Goal: Communication & Community: Connect with others

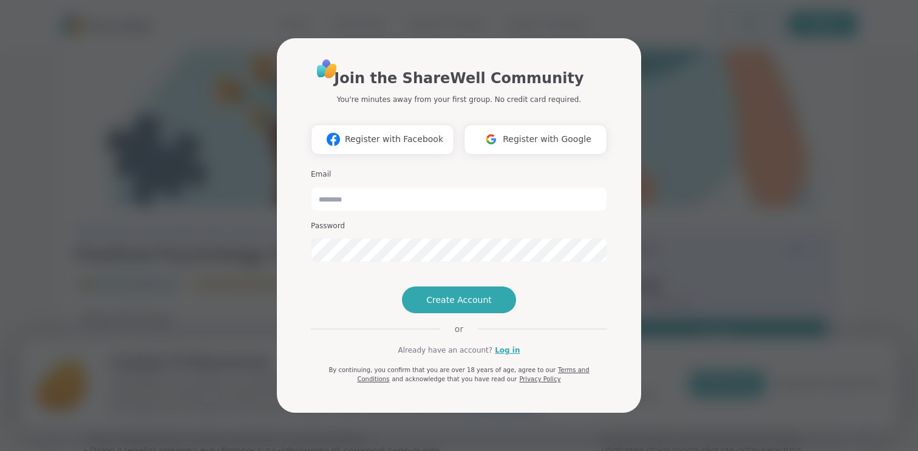
click at [681, 266] on div "Join the ShareWell Community You're minutes away from your first group. No cred…" at bounding box center [458, 225] width 903 height 451
click at [583, 335] on div "or" at bounding box center [459, 329] width 296 height 12
click at [361, 187] on input "email" at bounding box center [459, 199] width 296 height 24
type input "**********"
click at [448, 306] on span "Create Account" at bounding box center [459, 300] width 66 height 12
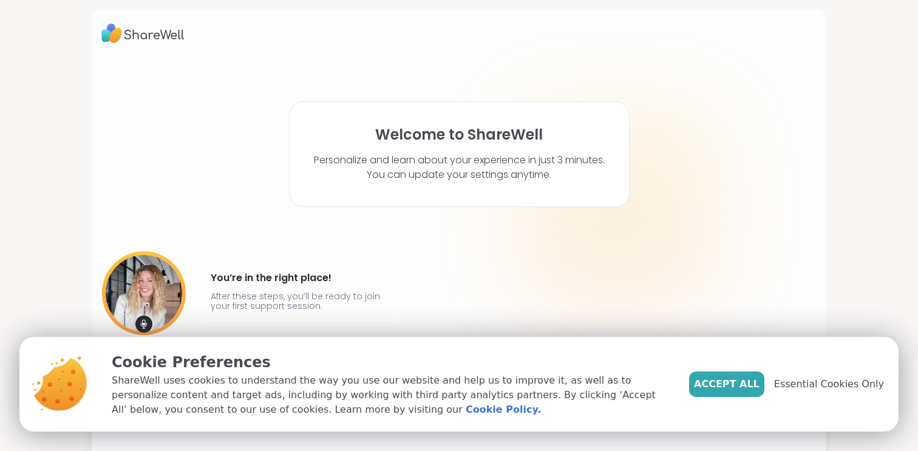
click at [858, 389] on span "Essential Cookies Only" at bounding box center [829, 384] width 110 height 15
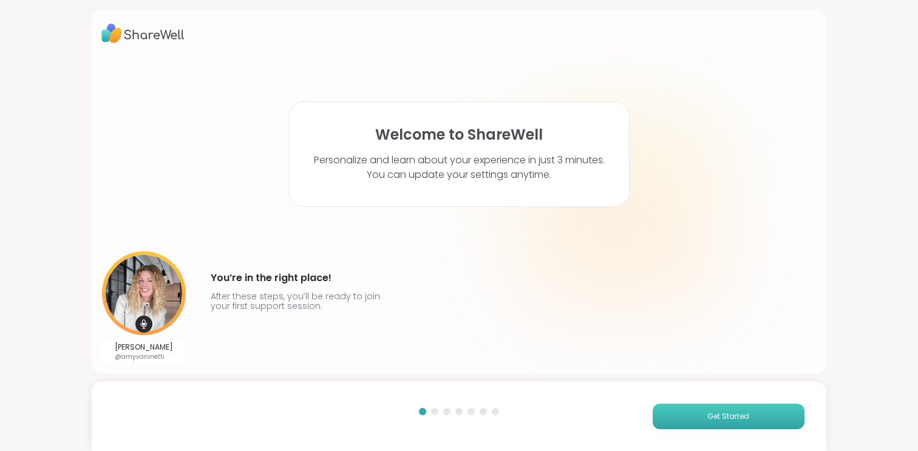
click at [736, 414] on span "Get Started" at bounding box center [728, 416] width 42 height 11
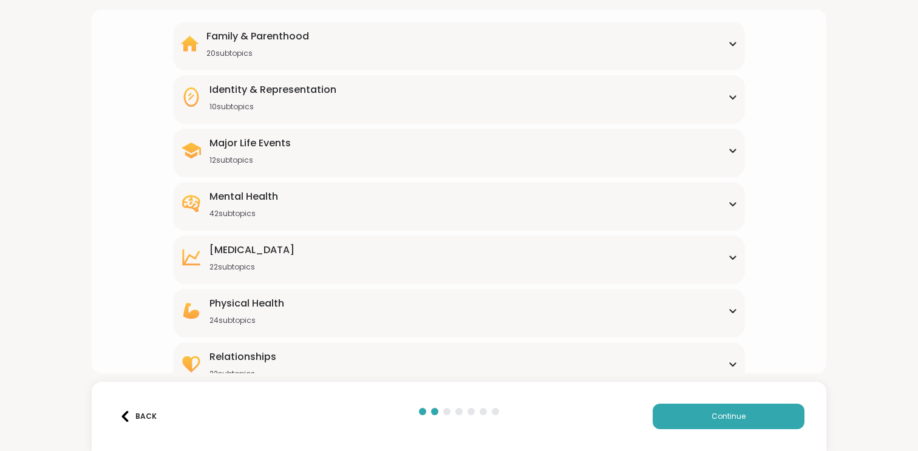
scroll to position [119, 0]
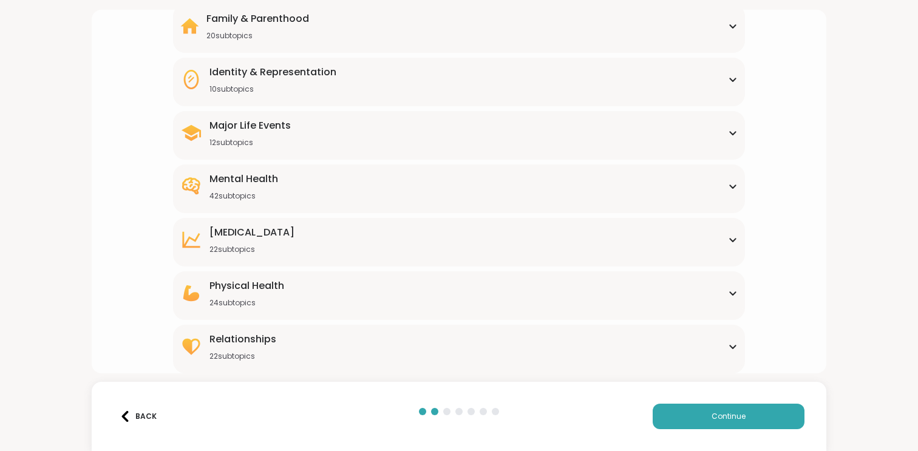
click at [433, 249] on div "[MEDICAL_DATA] 22 subtopics" at bounding box center [458, 239] width 557 height 29
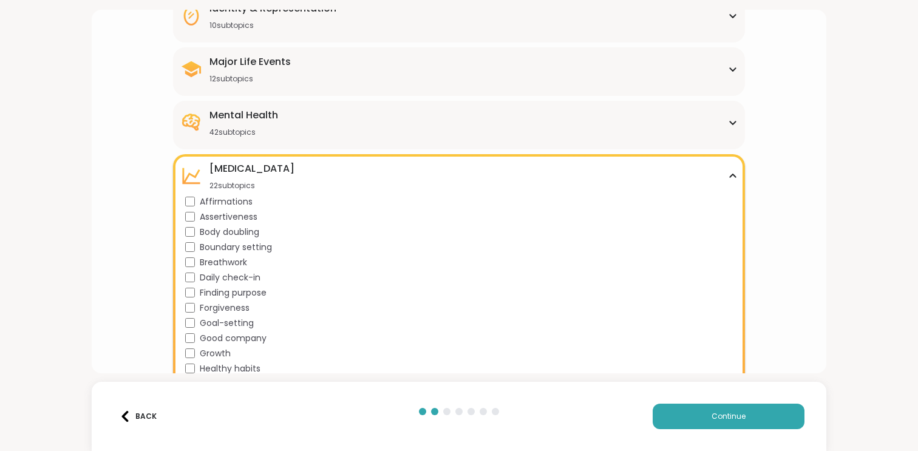
scroll to position [450, 0]
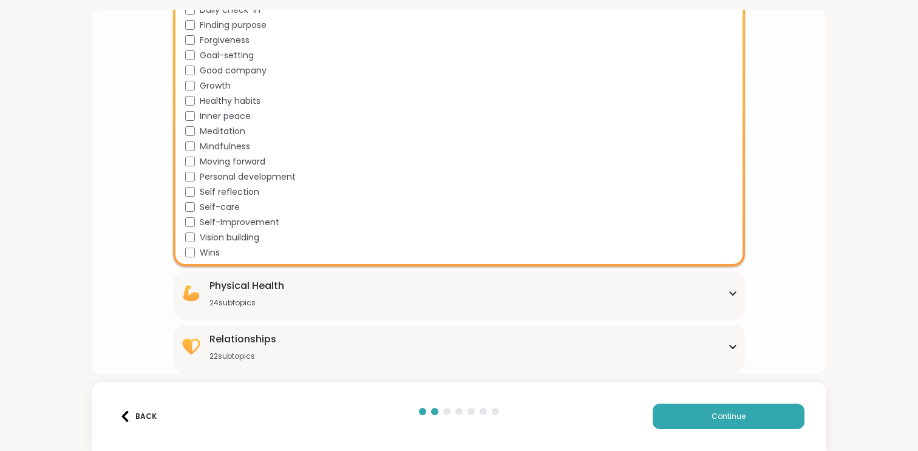
click at [837, 208] on div "What brought you here? Tell us which support group topics interest you Family &…" at bounding box center [459, 225] width 918 height 451
click at [388, 354] on div "Relationships 22 subtopics" at bounding box center [458, 346] width 557 height 29
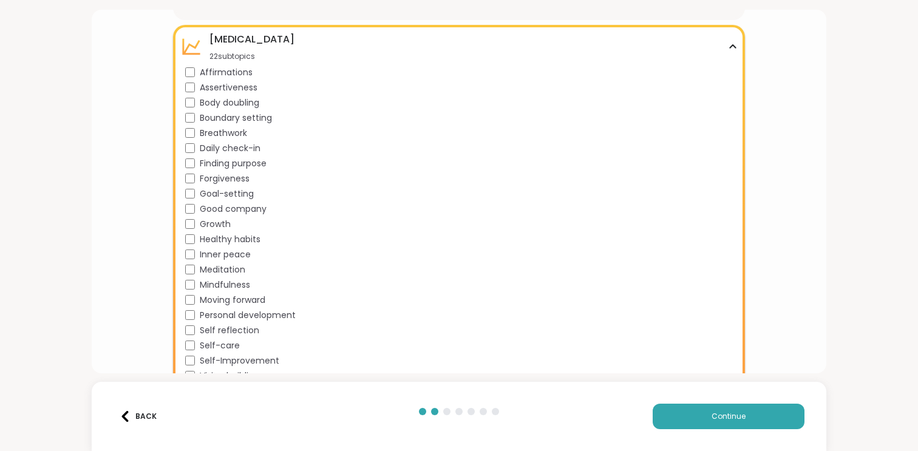
scroll to position [313, 0]
click at [852, 100] on div "What brought you here? Tell us which support group topics interest you Family &…" at bounding box center [459, 225] width 918 height 451
click at [732, 42] on icon at bounding box center [733, 45] width 10 height 6
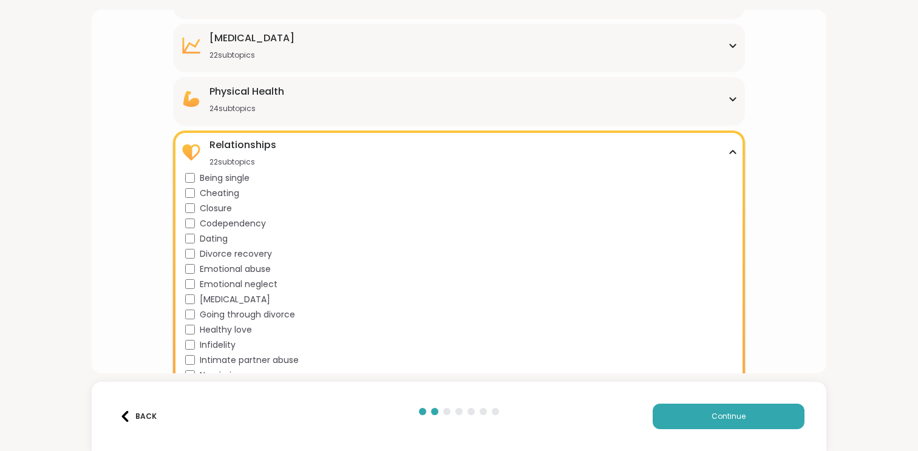
scroll to position [450, 0]
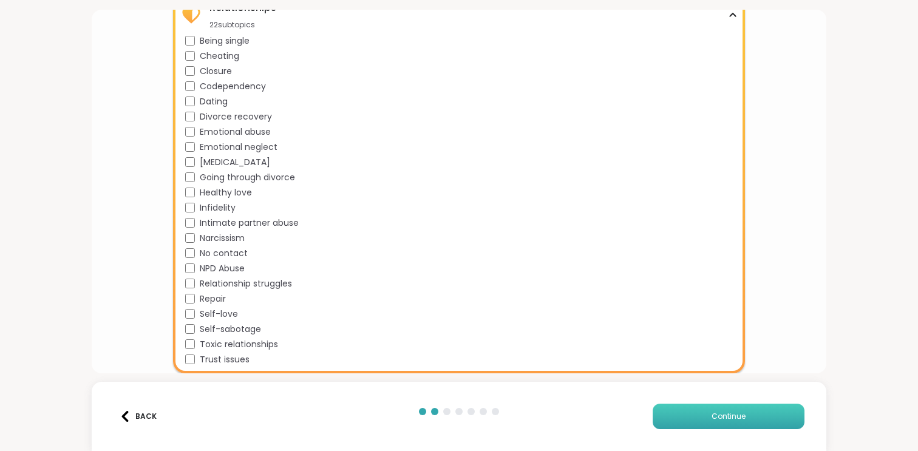
click at [706, 418] on button "Continue" at bounding box center [728, 416] width 152 height 25
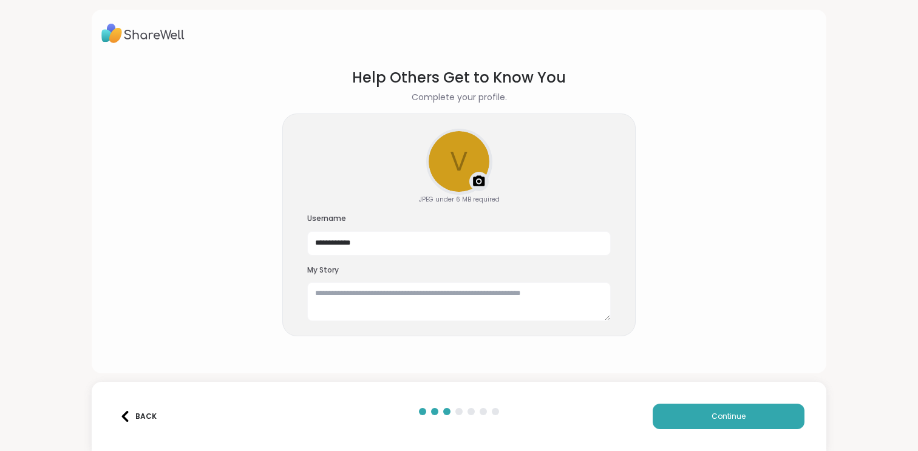
click at [711, 431] on div "Back Continue" at bounding box center [459, 416] width 734 height 69
click at [711, 420] on button "Continue" at bounding box center [728, 416] width 152 height 25
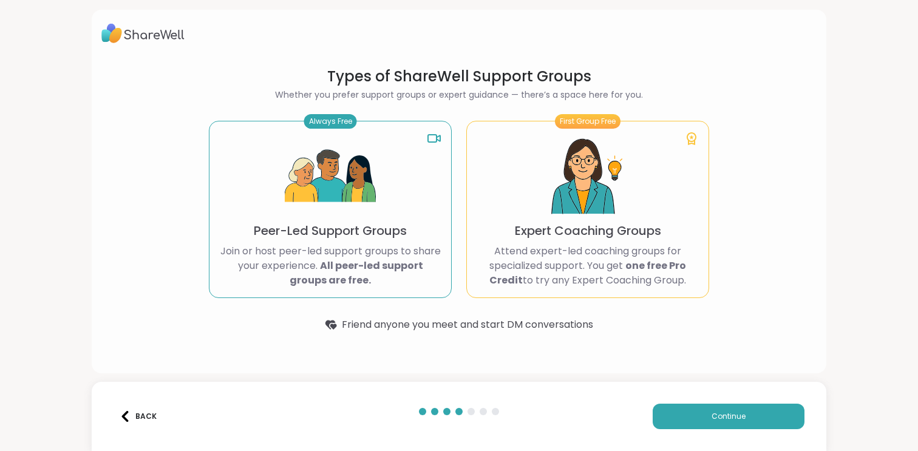
click at [347, 244] on p "Join or host peer-led support groups to share your experience. All peer-led sup…" at bounding box center [330, 266] width 222 height 44
click at [319, 116] on div "Always Free" at bounding box center [330, 121] width 53 height 15
click at [379, 250] on p "Join or host peer-led support groups to share your experience. All peer-led sup…" at bounding box center [330, 266] width 222 height 44
click at [711, 427] on button "Continue" at bounding box center [728, 416] width 152 height 25
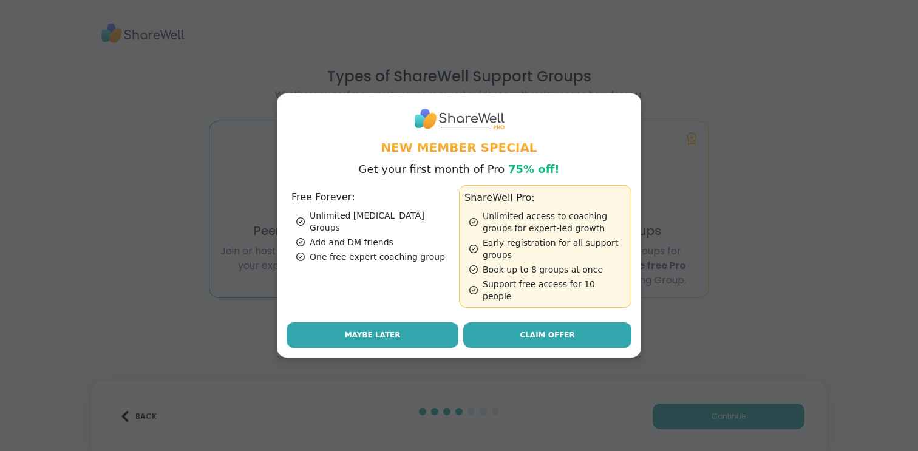
click at [341, 326] on button "Maybe Later" at bounding box center [372, 334] width 172 height 25
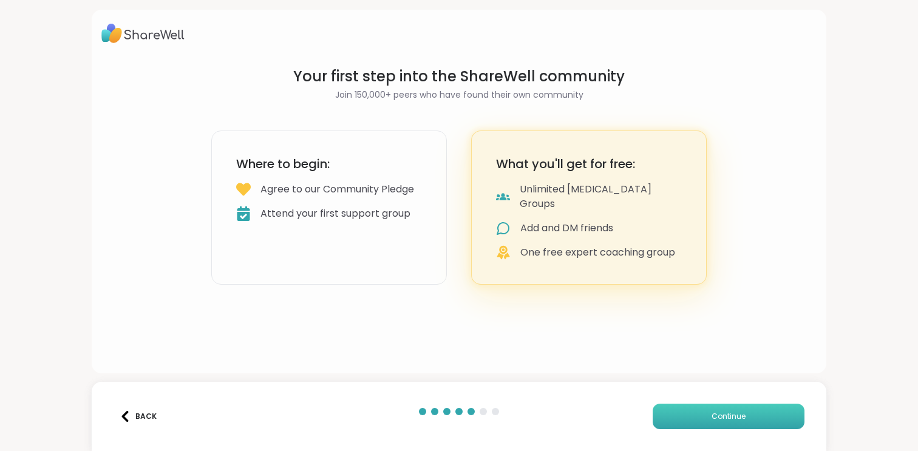
click at [702, 417] on button "Continue" at bounding box center [728, 416] width 152 height 25
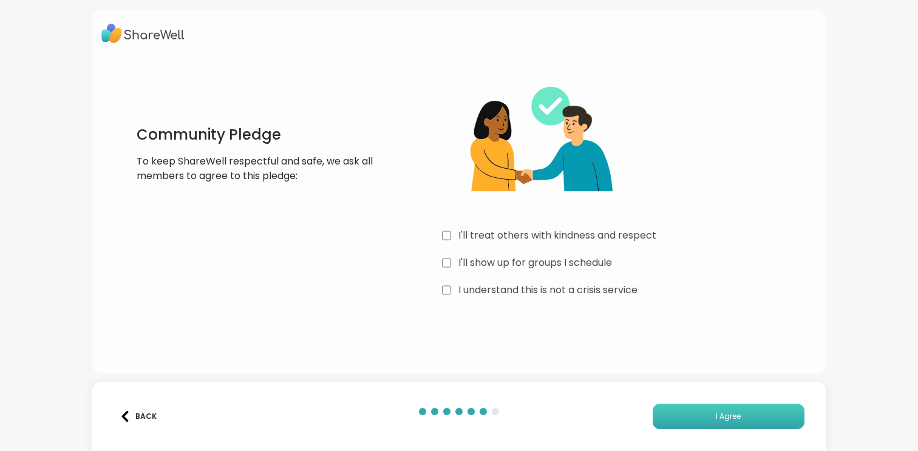
click at [714, 410] on button "I Agree" at bounding box center [728, 416] width 152 height 25
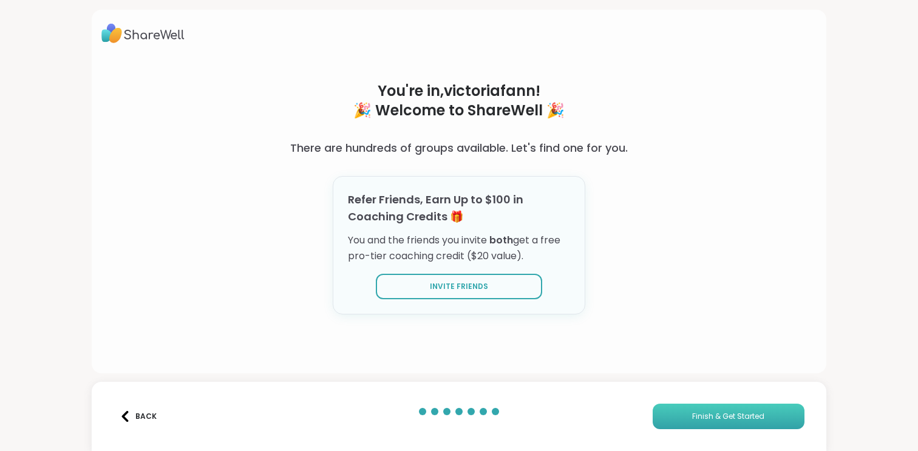
click at [713, 418] on span "Finish & Get Started" at bounding box center [728, 416] width 72 height 11
click at [713, 411] on span "Finish & Get Started" at bounding box center [728, 416] width 72 height 11
click at [706, 414] on span "Finish & Get Started" at bounding box center [728, 416] width 72 height 11
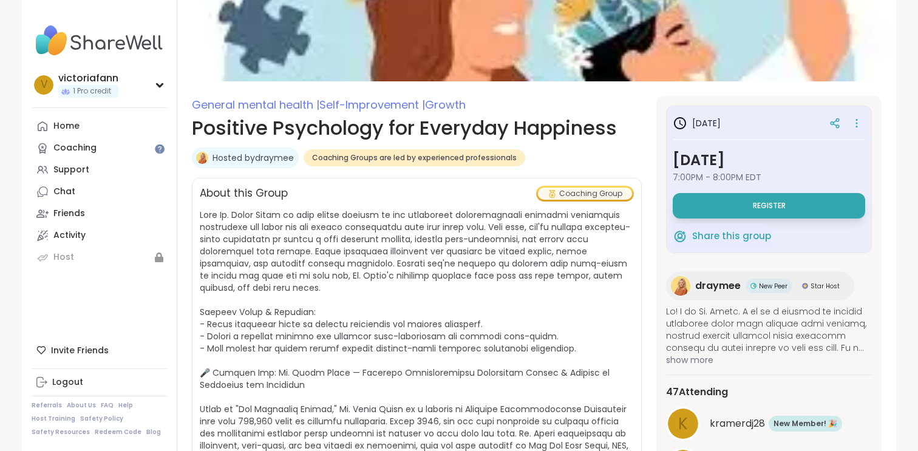
scroll to position [79, 0]
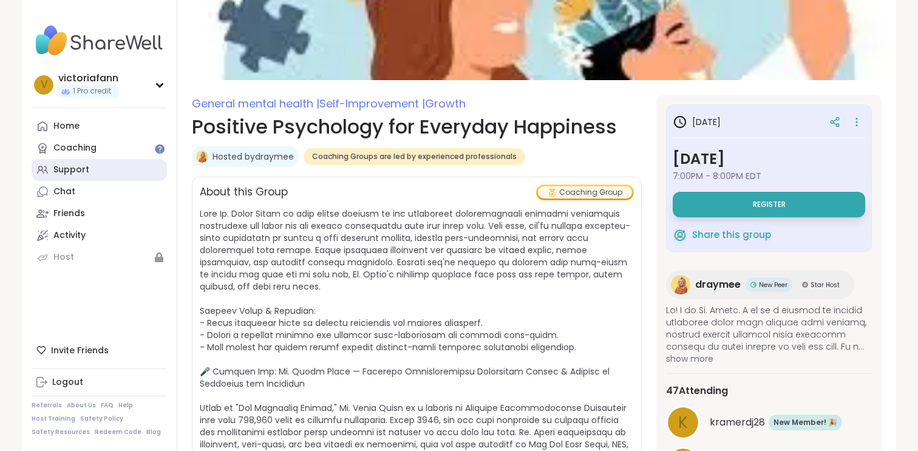
click at [60, 166] on div "Support" at bounding box center [71, 170] width 36 height 12
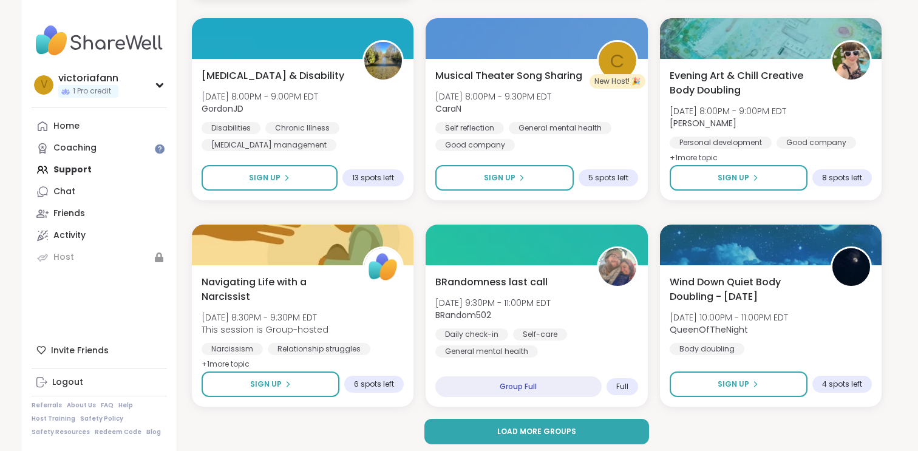
scroll to position [2286, 0]
